Goal: Information Seeking & Learning: Check status

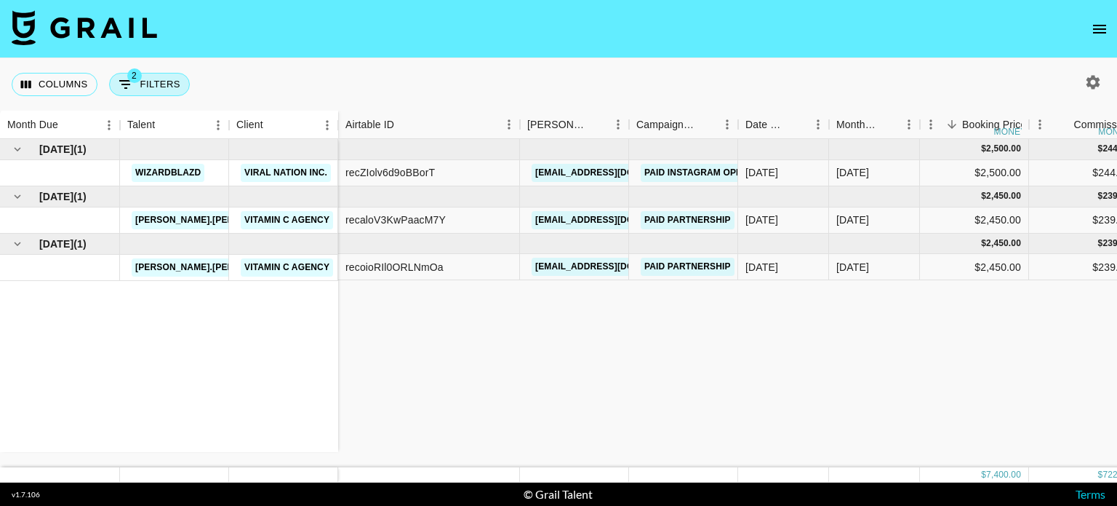
click at [151, 78] on button "2 Filters" at bounding box center [149, 84] width 81 height 23
select select "status"
select select "not"
select select "declined"
select select "status"
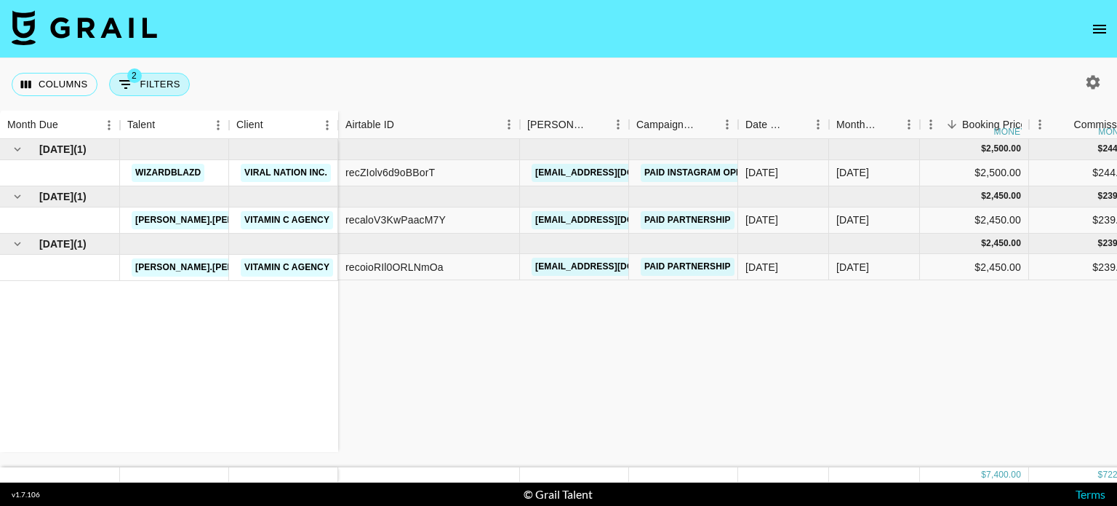
select select "not"
select select "cancelled"
select select "invoiceLink"
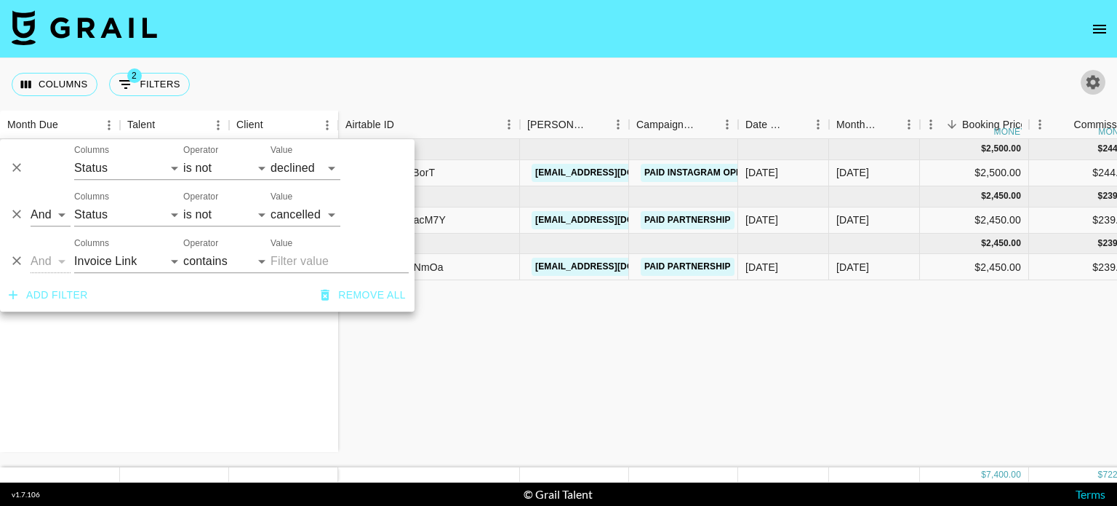
click at [1096, 76] on icon "button" at bounding box center [1093, 81] width 17 height 17
select select "[DATE]"
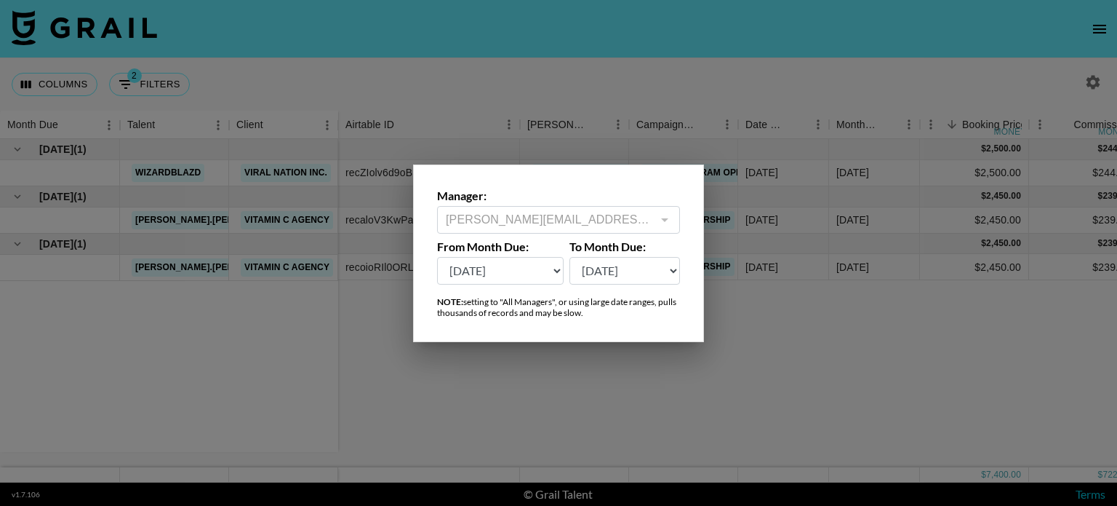
click at [562, 209] on div "[PERSON_NAME][EMAIL_ADDRESS][DOMAIN_NAME] ​" at bounding box center [558, 220] width 243 height 28
click at [284, 154] on div at bounding box center [558, 253] width 1117 height 506
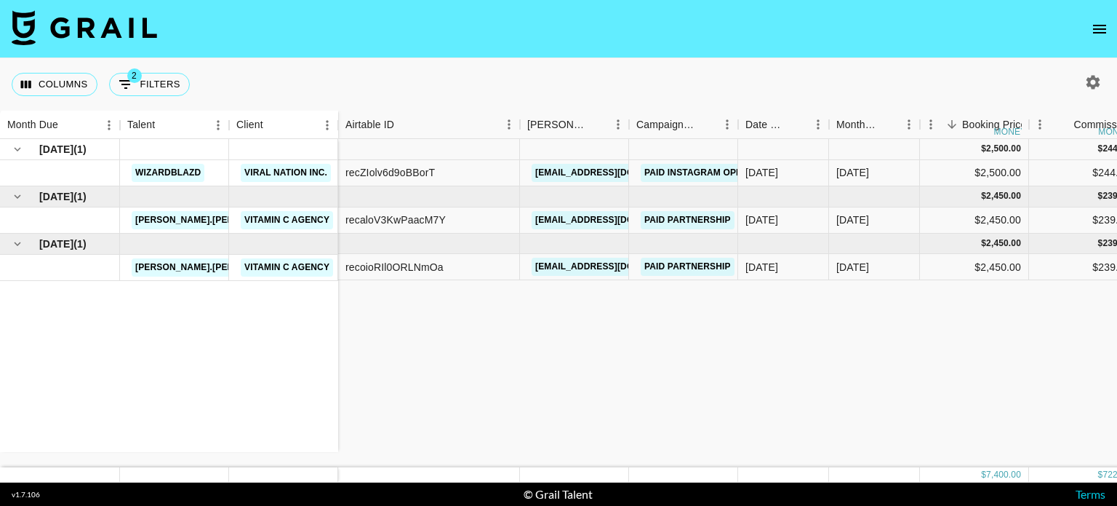
click at [143, 68] on div "Columns 2 Filters + Booking" at bounding box center [104, 84] width 184 height 52
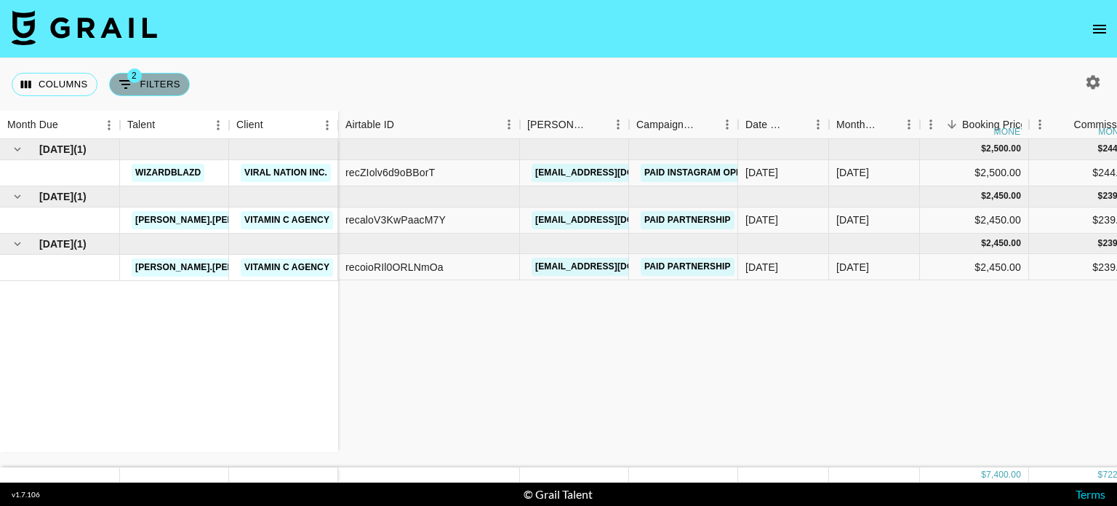
click at [149, 76] on button "2 Filters" at bounding box center [149, 84] width 81 height 23
select select "status"
select select "not"
select select "declined"
select select "status"
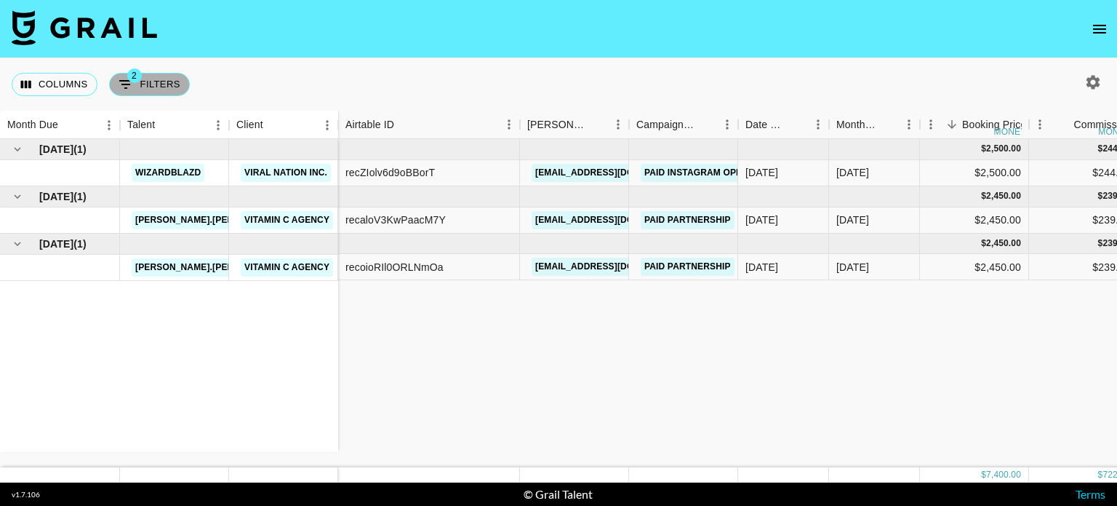
select select "not"
select select "cancelled"
select select "invoiceLink"
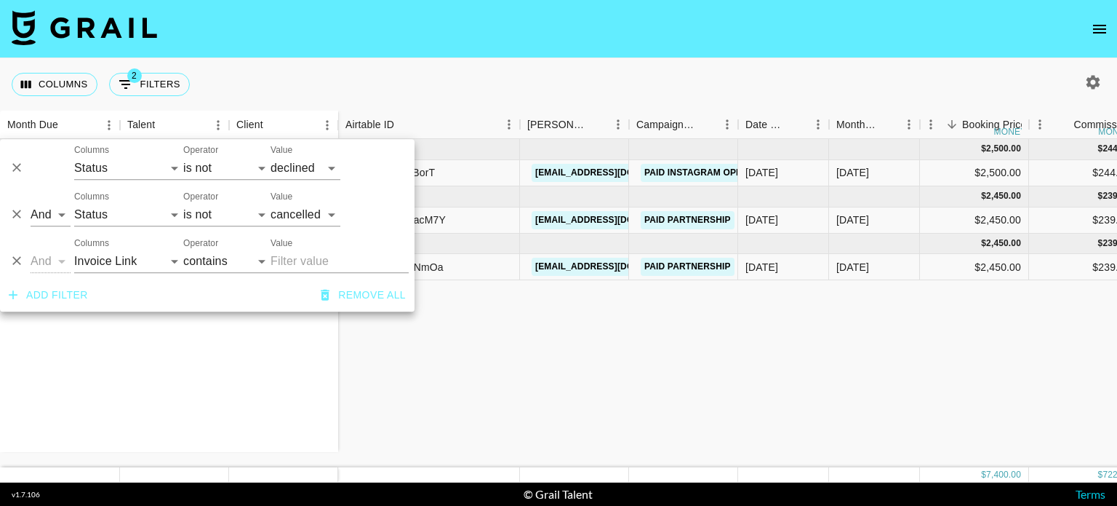
click at [1080, 77] on div at bounding box center [1090, 82] width 31 height 25
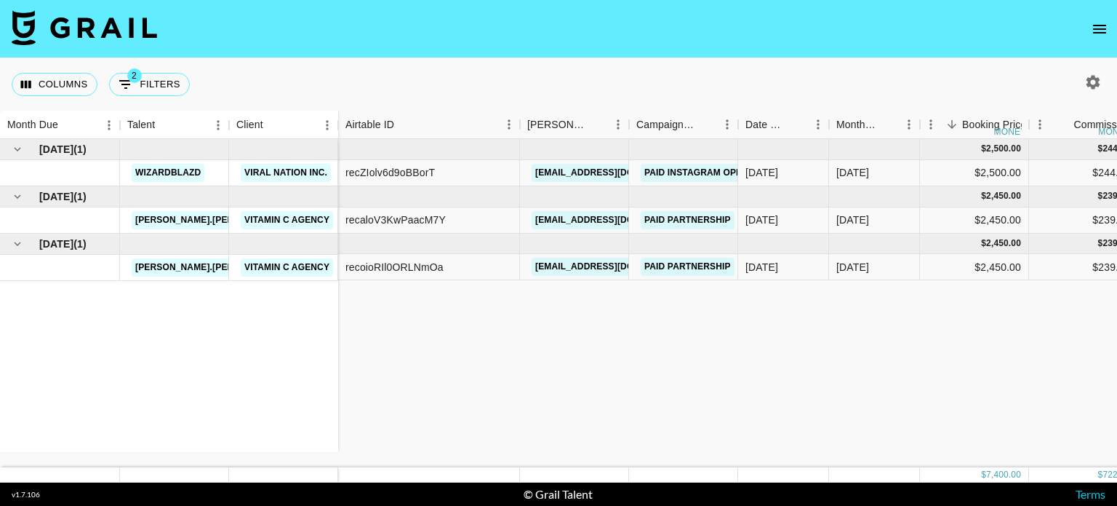
click at [1100, 84] on icon "button" at bounding box center [1093, 81] width 17 height 17
select select "[DATE]"
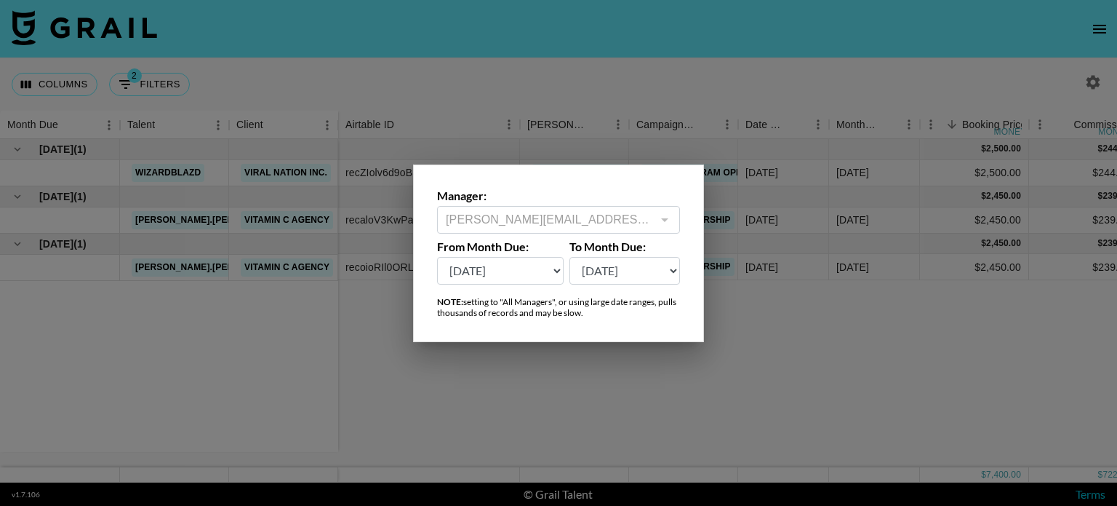
click at [558, 235] on div "Manager: [PERSON_NAME][EMAIL_ADDRESS][DOMAIN_NAME] ​ From Month Due: [DATE] Sep…" at bounding box center [558, 253] width 291 height 178
click at [557, 229] on div "[PERSON_NAME][EMAIL_ADDRESS][DOMAIN_NAME] ​" at bounding box center [558, 220] width 243 height 28
click at [551, 229] on div "[PERSON_NAME][EMAIL_ADDRESS][DOMAIN_NAME] ​" at bounding box center [558, 220] width 243 height 28
click at [601, 231] on div "[PERSON_NAME][EMAIL_ADDRESS][DOMAIN_NAME] ​" at bounding box center [558, 220] width 243 height 28
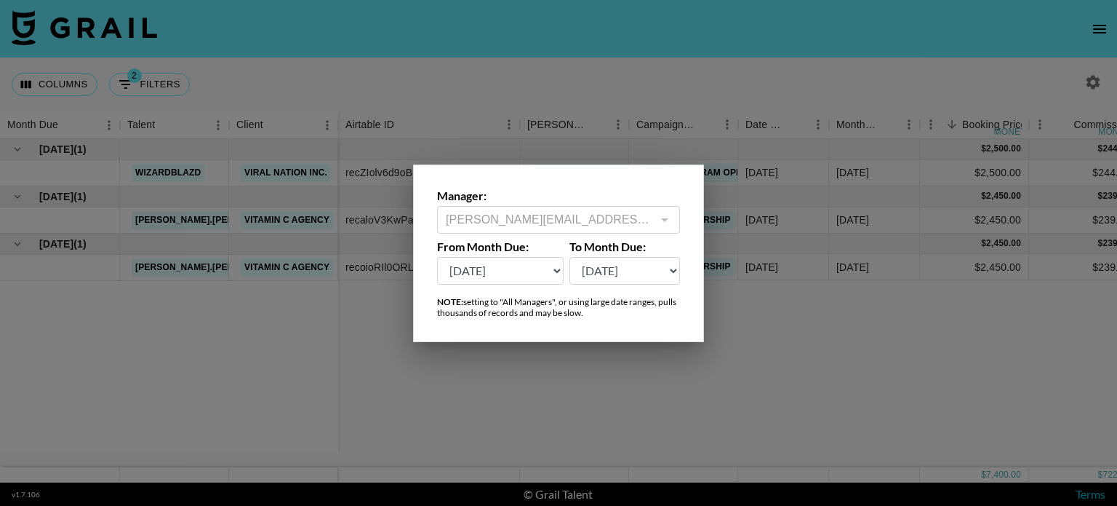
drag, startPoint x: 482, startPoint y: 302, endPoint x: 646, endPoint y: 316, distance: 165.1
click at [646, 316] on div "NOTE: setting to "All Managers", or using large date ranges, pulls thousands of…" at bounding box center [558, 307] width 243 height 22
click at [677, 221] on div "[PERSON_NAME][EMAIL_ADDRESS][DOMAIN_NAME] ​" at bounding box center [558, 220] width 243 height 28
